Goal: Task Accomplishment & Management: Manage account settings

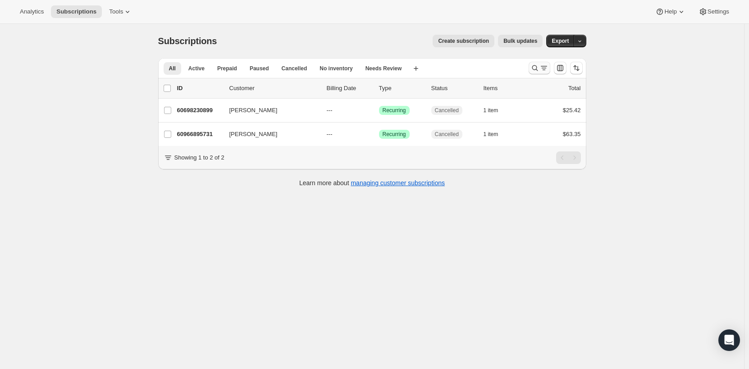
click at [549, 66] on icon "Search and filter results" at bounding box center [544, 68] width 9 height 9
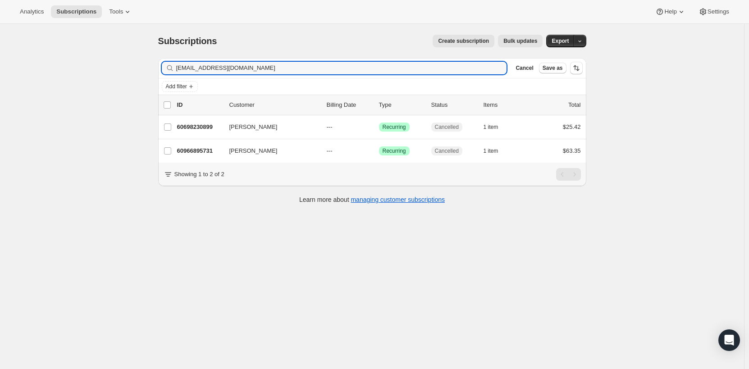
drag, startPoint x: 287, startPoint y: 72, endPoint x: 161, endPoint y: 64, distance: 126.0
click at [161, 64] on div "Filter subscribers [EMAIL_ADDRESS][DOMAIN_NAME] Clear Cancel Save as" at bounding box center [372, 68] width 428 height 20
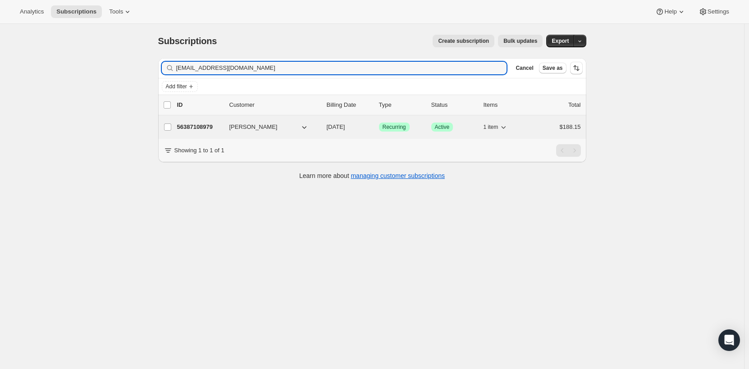
type input "[EMAIL_ADDRESS][DOMAIN_NAME]"
click at [251, 133] on div "56387108979 [PERSON_NAME] [DATE] Success Recurring Success Active 1 item $188.15" at bounding box center [379, 127] width 404 height 13
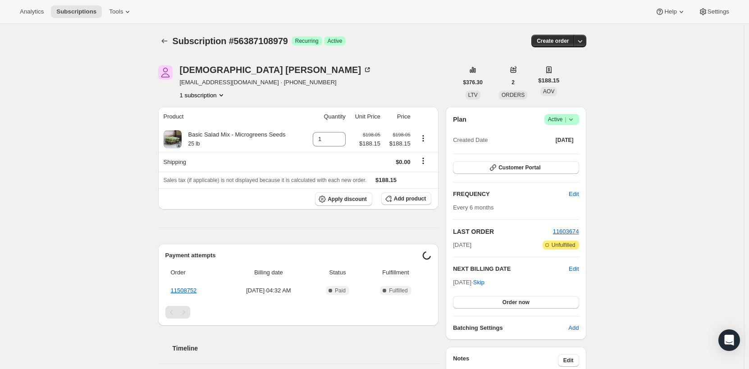
click at [579, 120] on span "Success Active |" at bounding box center [562, 119] width 35 height 11
click at [571, 151] on span "Cancel subscription" at bounding box center [564, 152] width 51 height 7
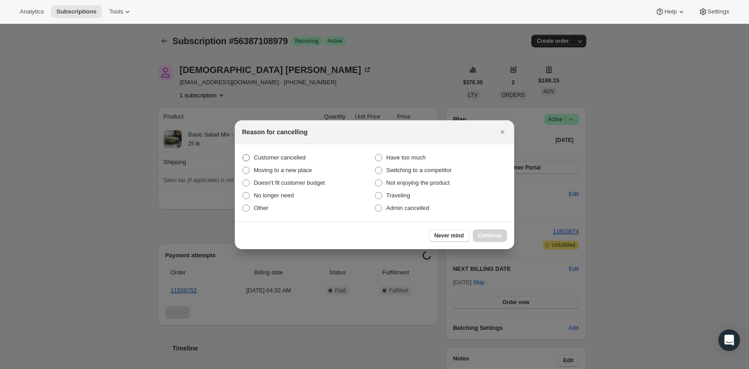
click at [249, 156] on span ":r2v:" at bounding box center [246, 157] width 7 height 7
click at [243, 155] on input "Customer cancelled" at bounding box center [243, 154] width 0 height 0
radio input "true"
click at [490, 236] on span "Continue" at bounding box center [489, 235] width 23 height 7
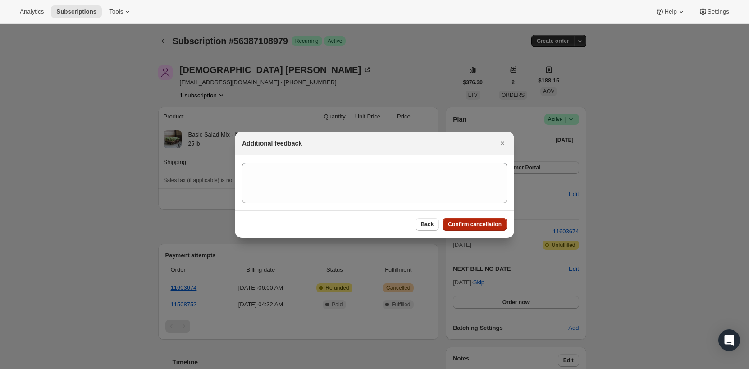
click at [505, 230] on button "Confirm cancellation" at bounding box center [475, 224] width 64 height 13
